Goal: Navigation & Orientation: Locate item on page

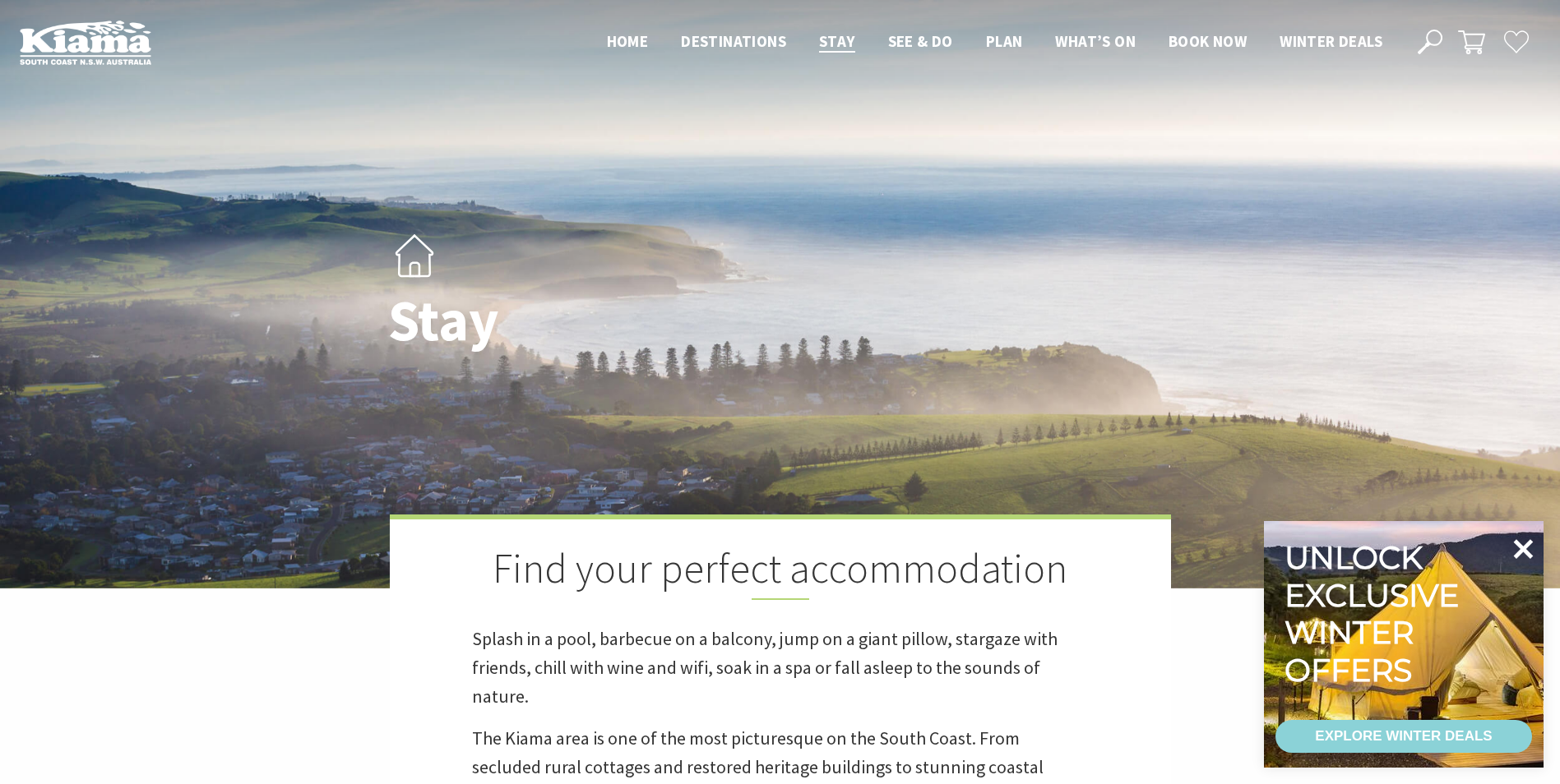
click at [1531, 546] on icon at bounding box center [1523, 549] width 39 height 39
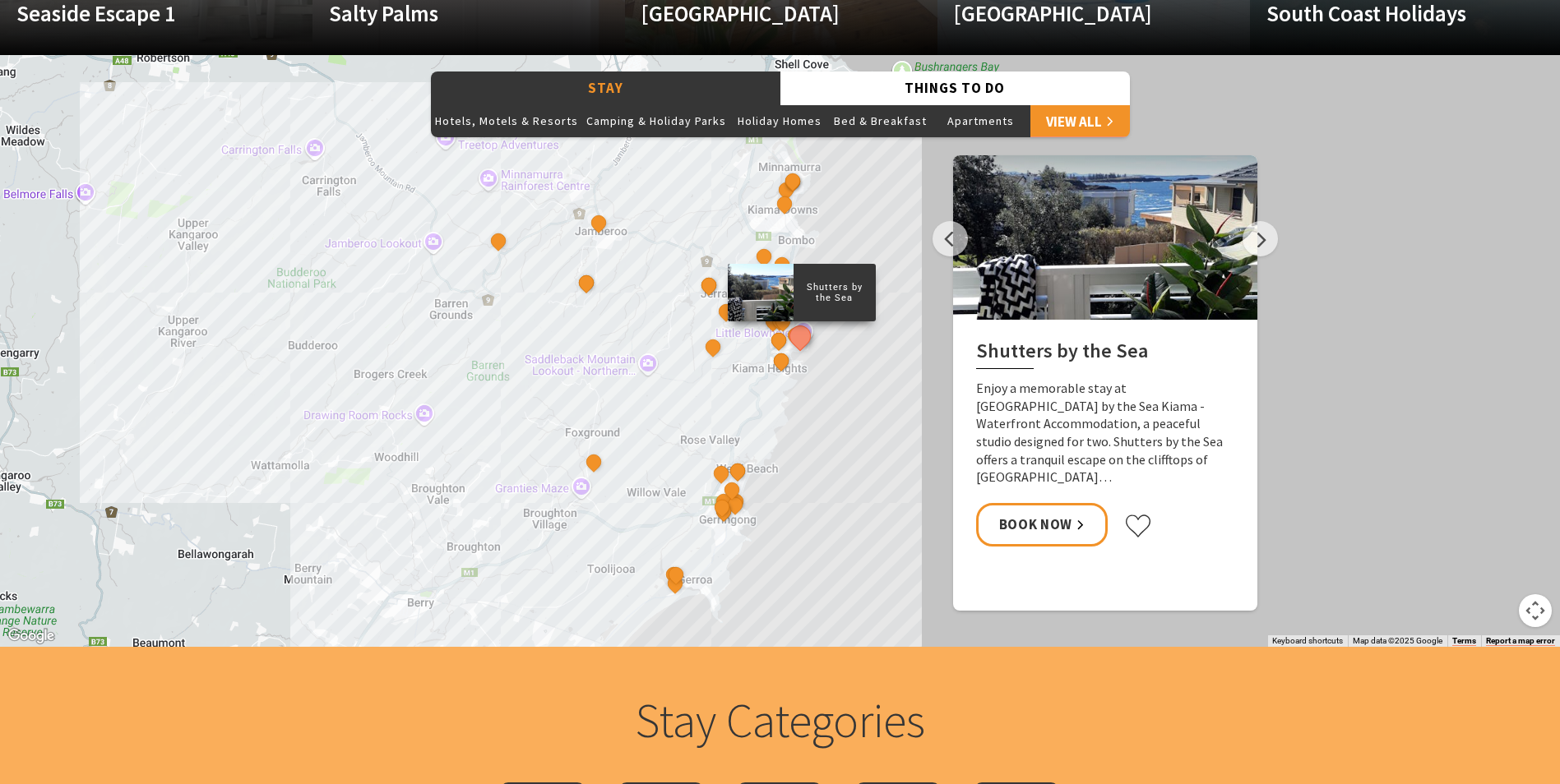
scroll to position [1398, 0]
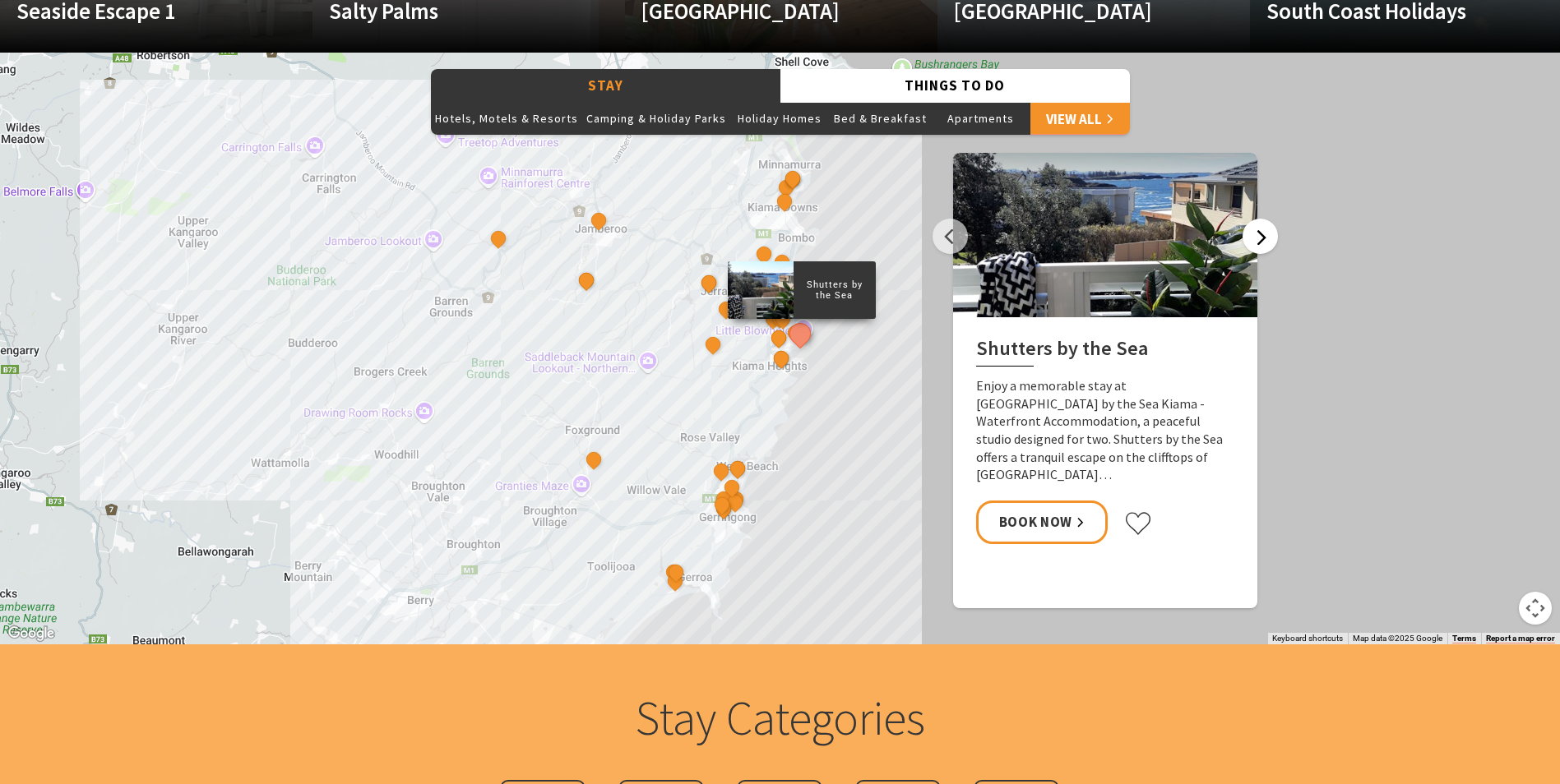
click at [1271, 235] on button "Next" at bounding box center [1260, 236] width 35 height 35
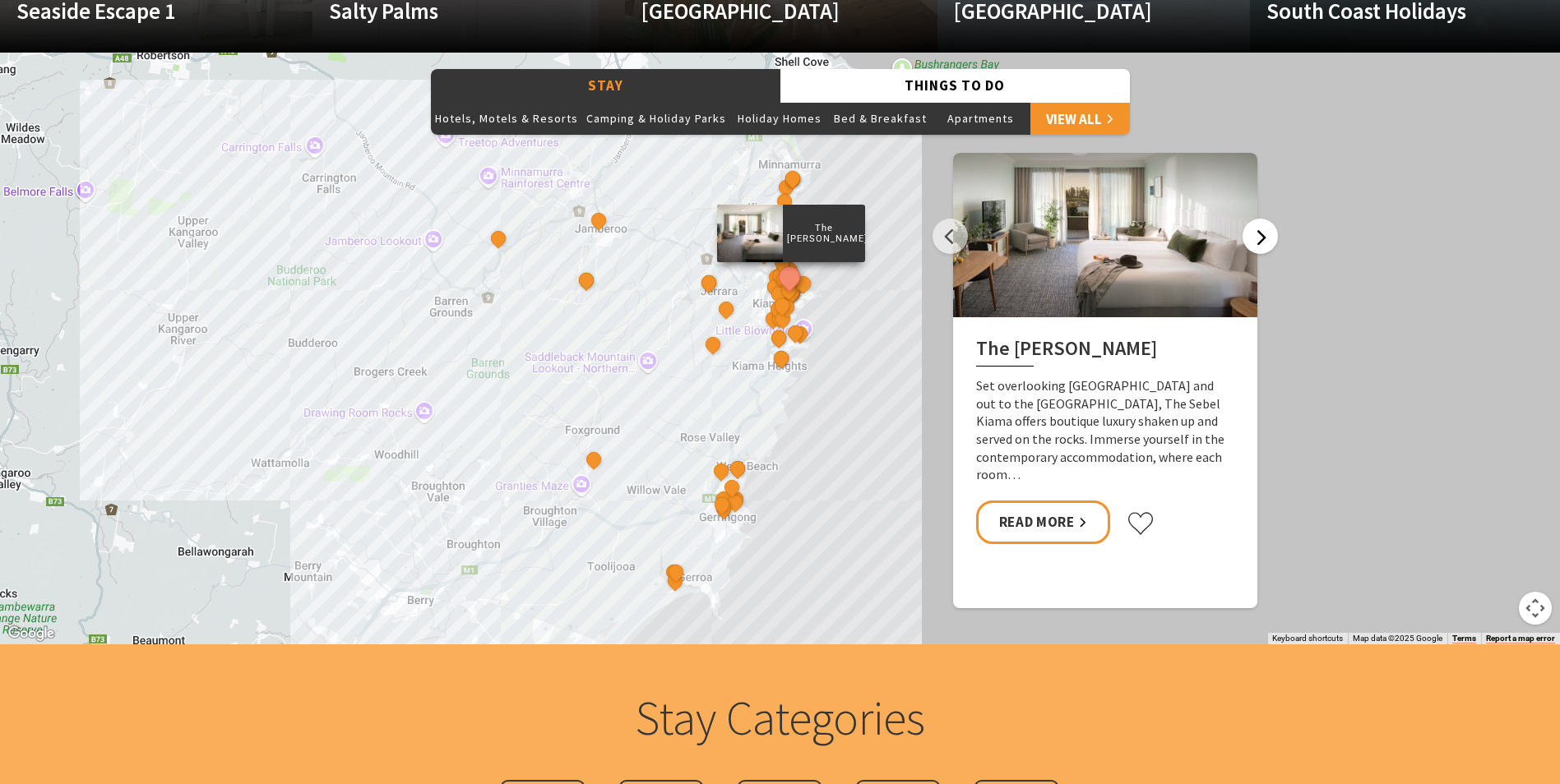
click at [1271, 235] on button "Next" at bounding box center [1260, 236] width 35 height 35
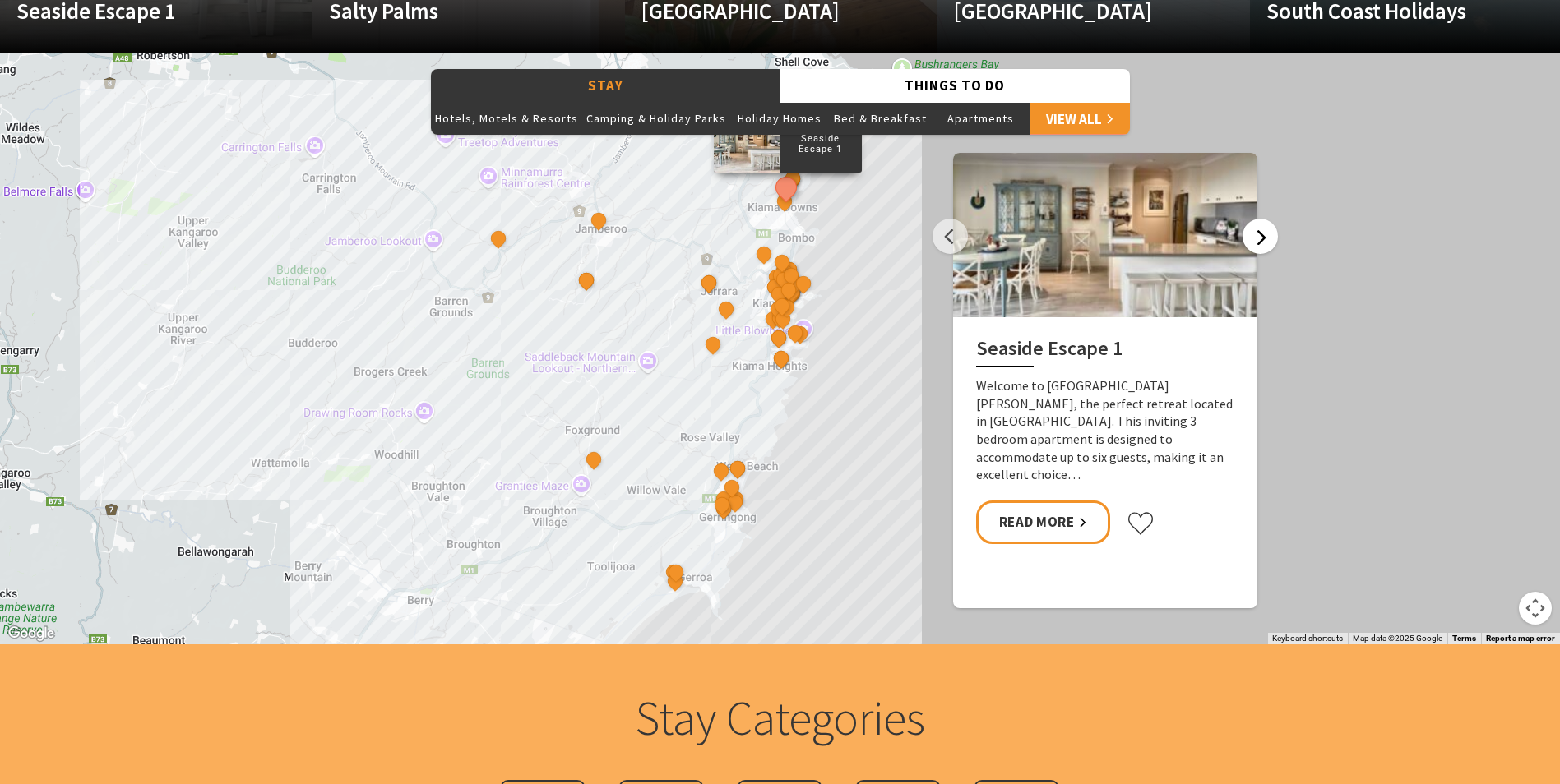
click at [1265, 239] on button "Next" at bounding box center [1260, 236] width 35 height 35
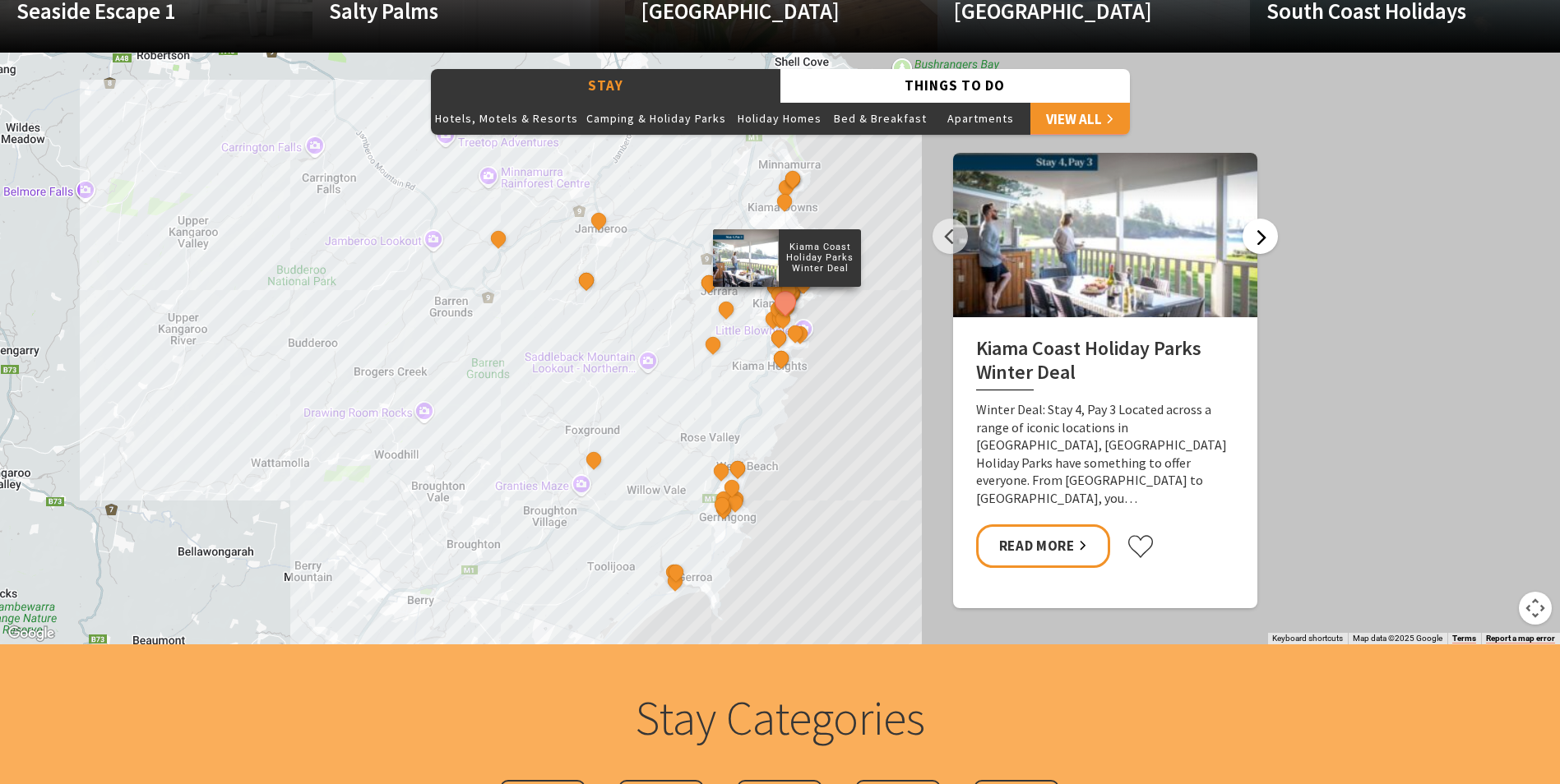
click at [1263, 244] on button "Next" at bounding box center [1260, 236] width 35 height 35
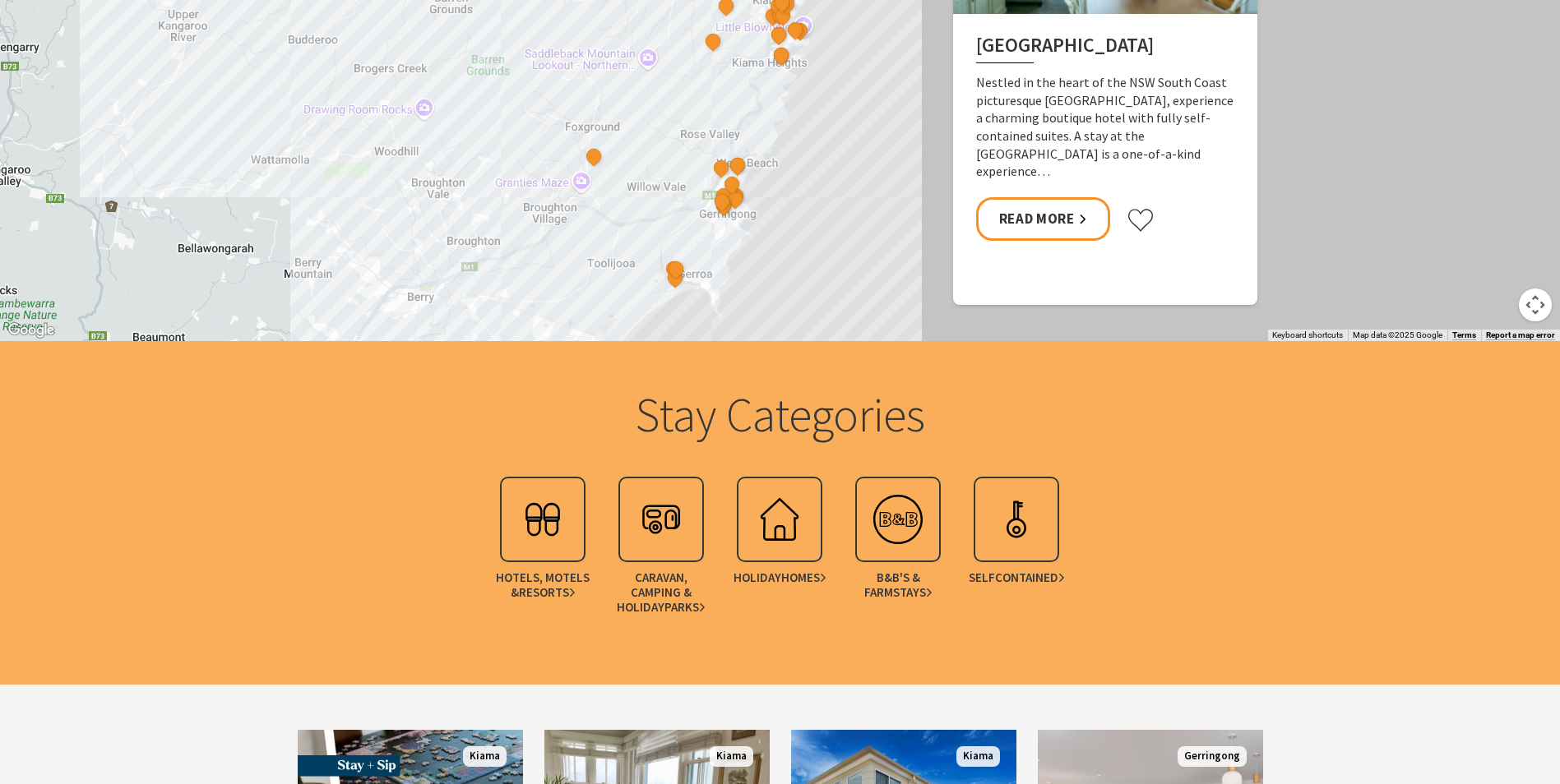
scroll to position [1562, 0]
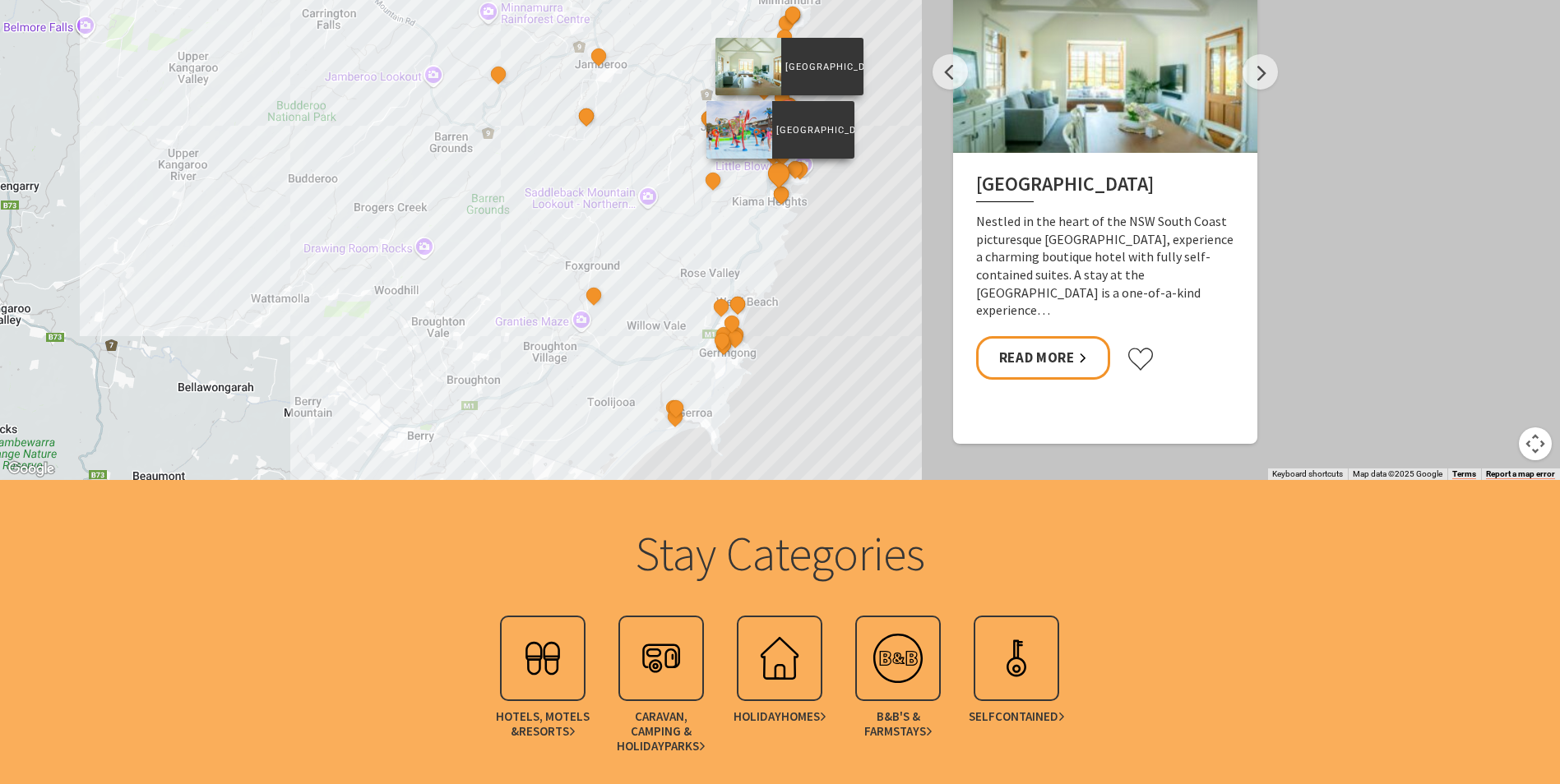
click at [782, 172] on button "See detail about BIG4 Easts Beach Holiday Park" at bounding box center [778, 173] width 30 height 30
